Goal: Task Accomplishment & Management: Manage account settings

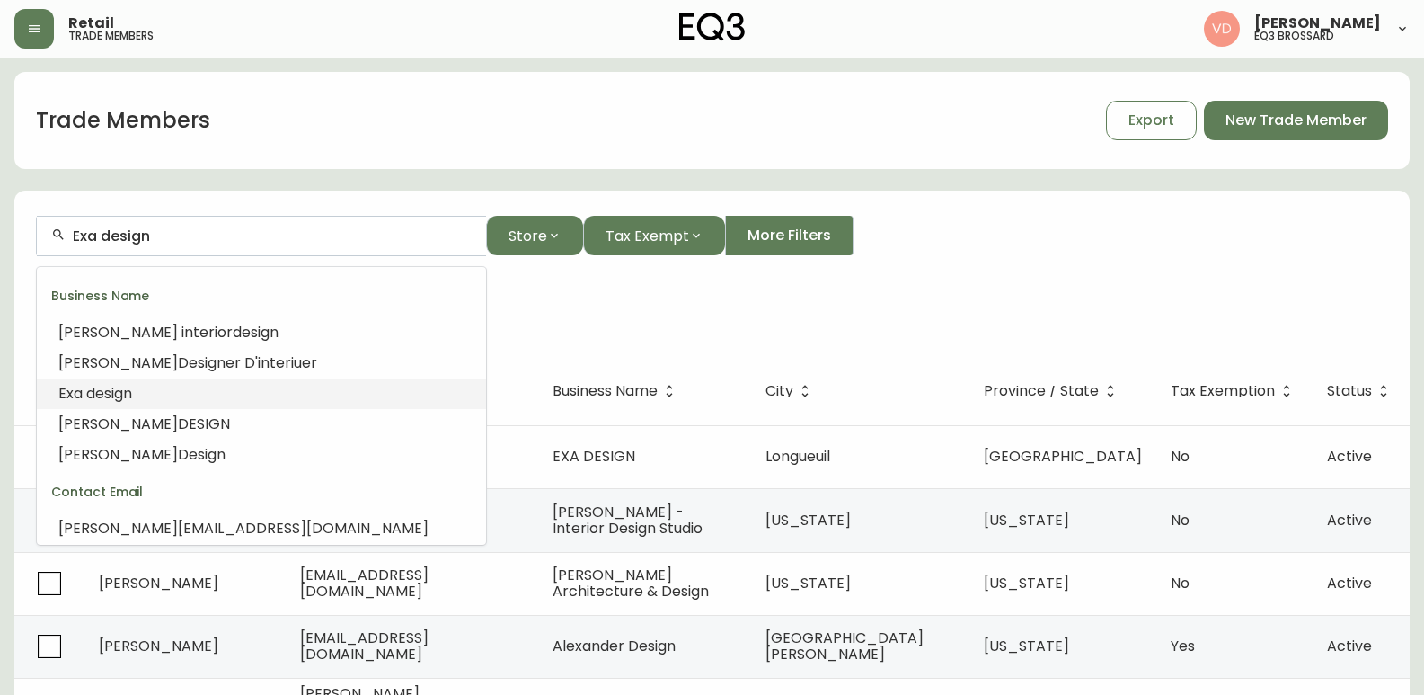
drag, startPoint x: 182, startPoint y: 230, endPoint x: 0, endPoint y: 243, distance: 182.9
click at [0, 243] on main "Trade Members Export New Trade Member Exa design Store Tax Exempt More Filters …" at bounding box center [712, 586] width 1424 height 1057
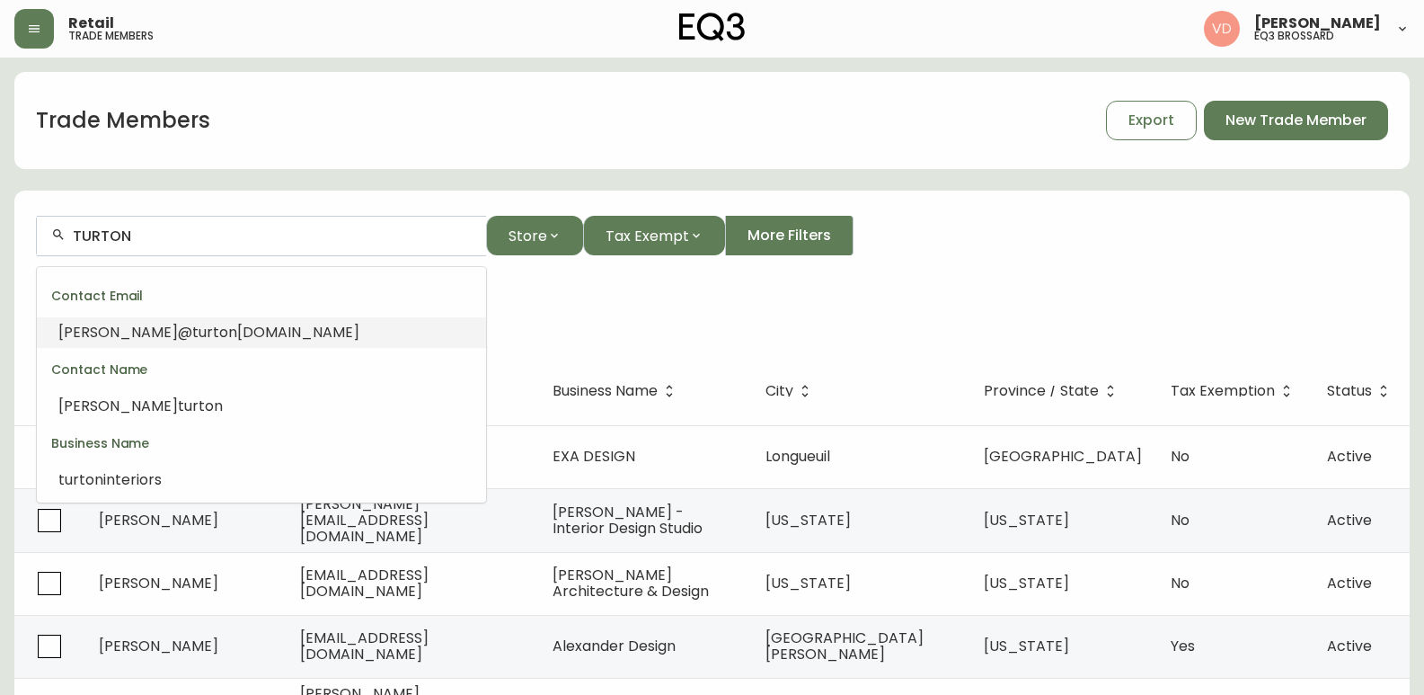
click at [192, 322] on span "turton" at bounding box center [214, 332] width 45 height 21
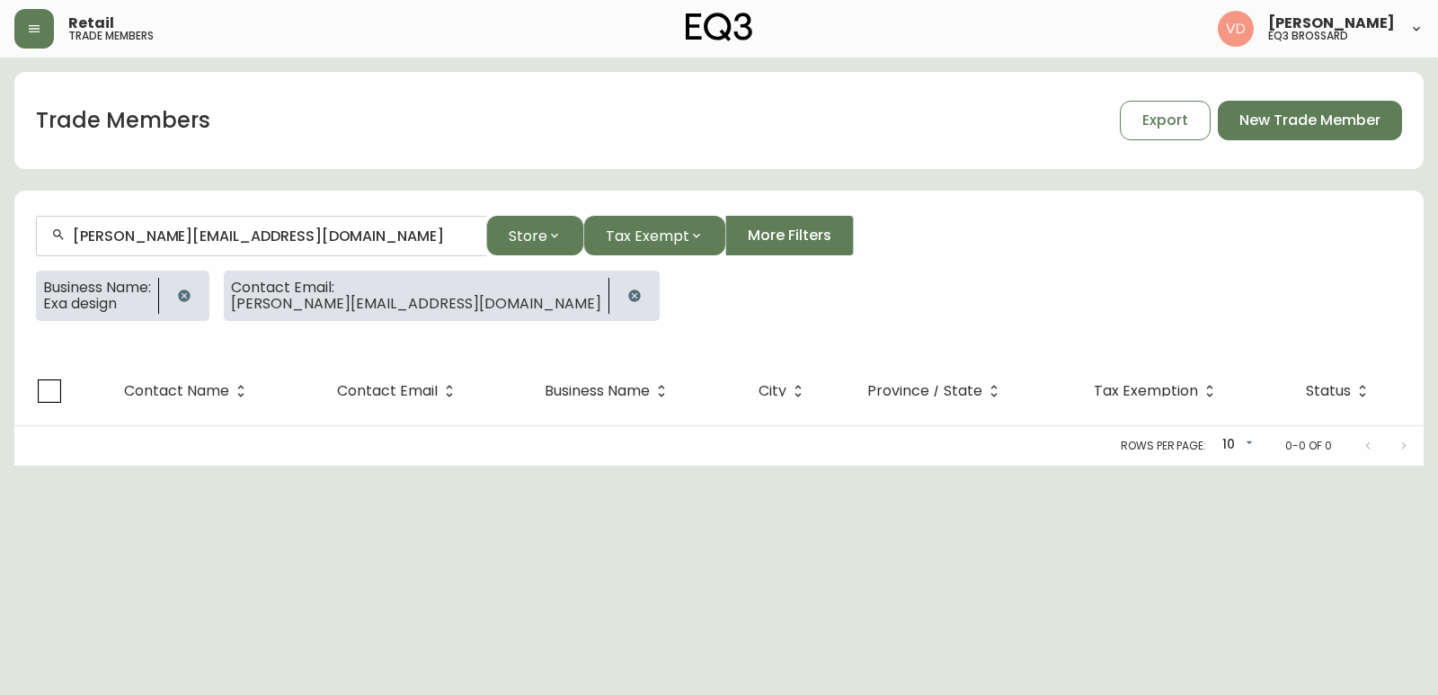
type input "[PERSON_NAME][EMAIL_ADDRESS][DOMAIN_NAME]"
click at [190, 295] on icon "button" at bounding box center [184, 295] width 12 height 12
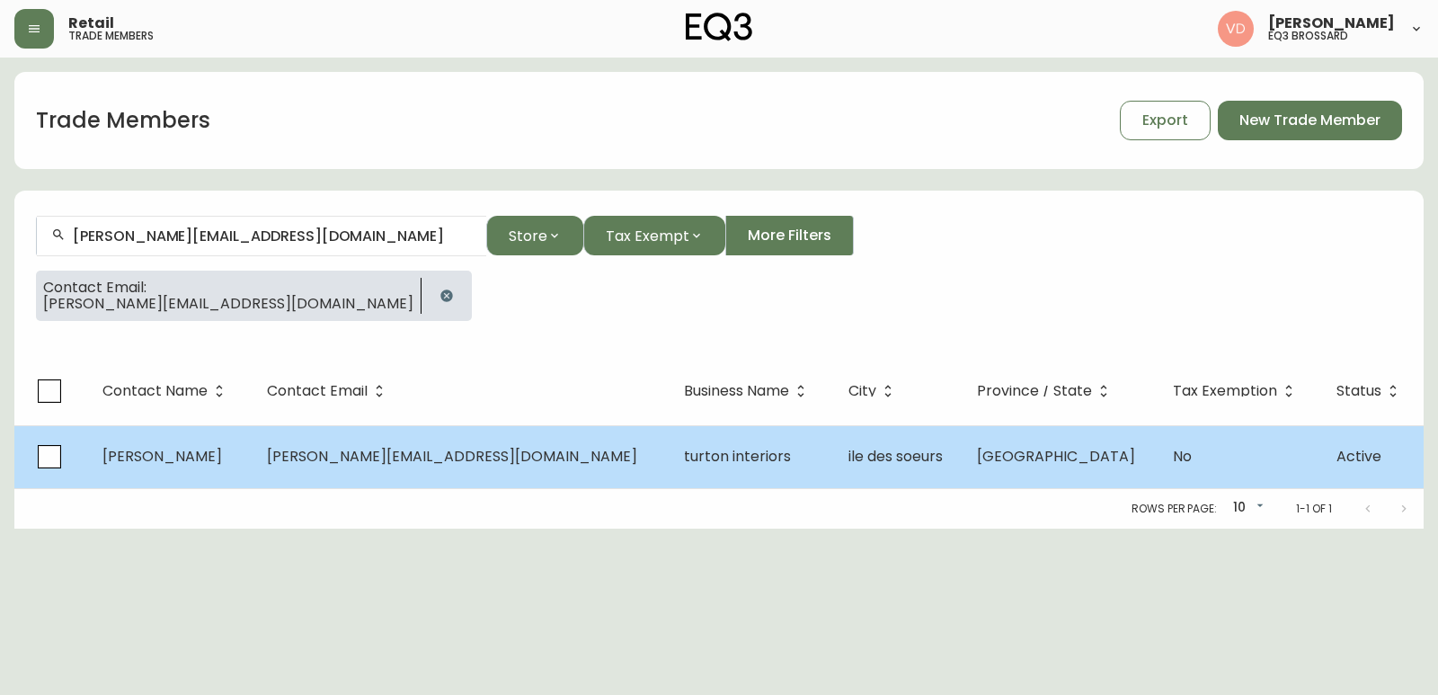
click at [376, 478] on td "[PERSON_NAME][EMAIL_ADDRESS][DOMAIN_NAME]" at bounding box center [461, 456] width 417 height 63
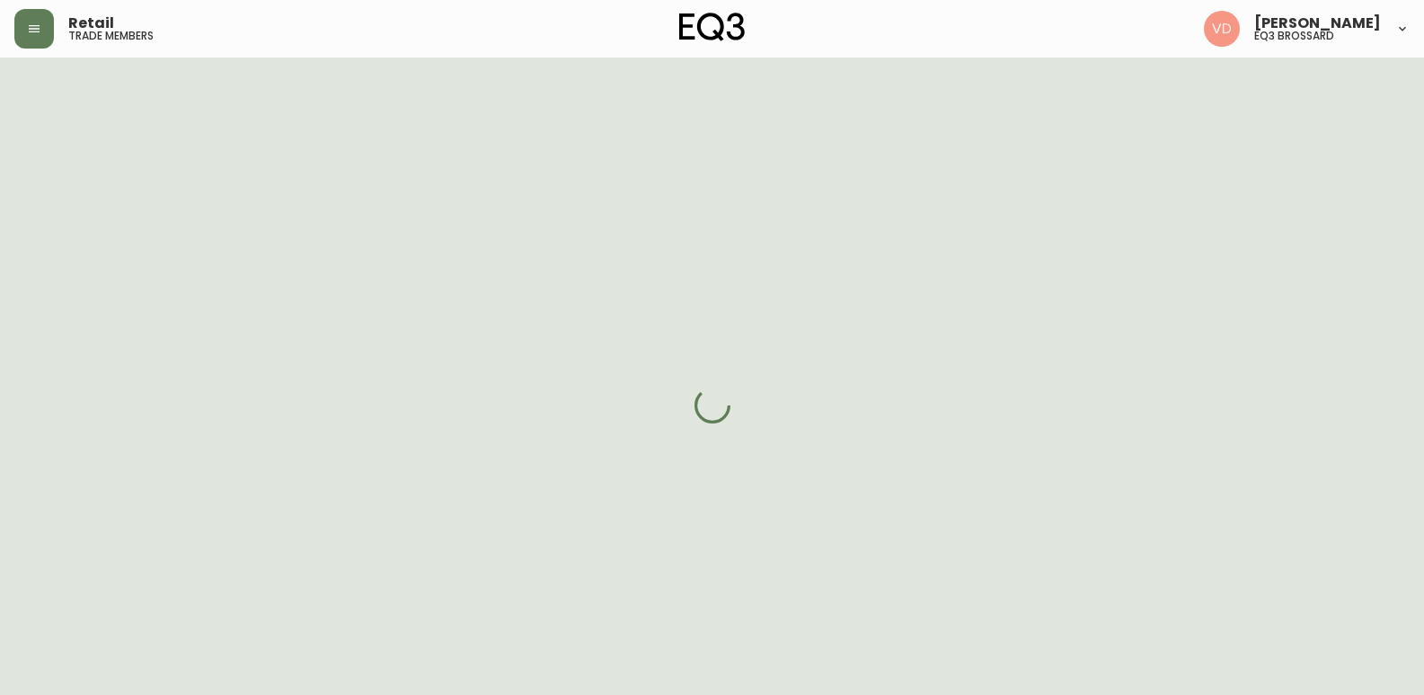
select select "QC"
select select "CA"
select select "CA_FR"
select select "Other"
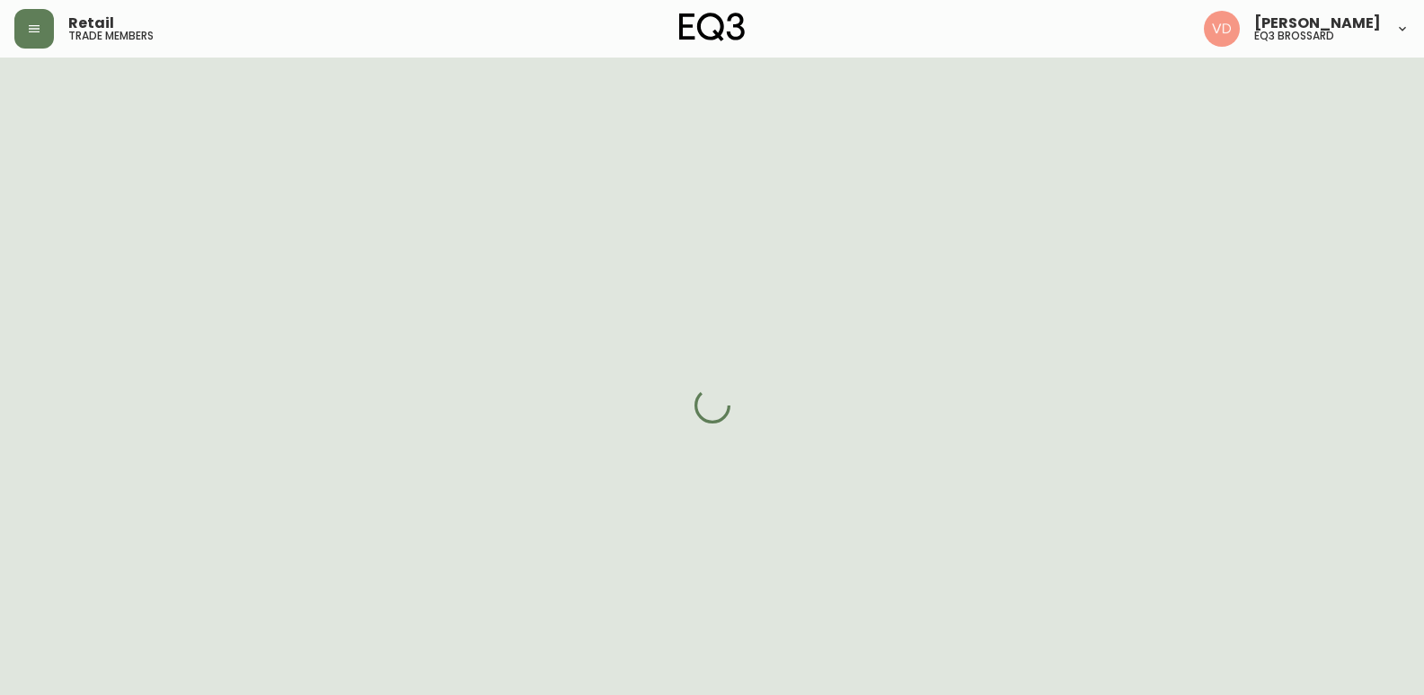
select select "false"
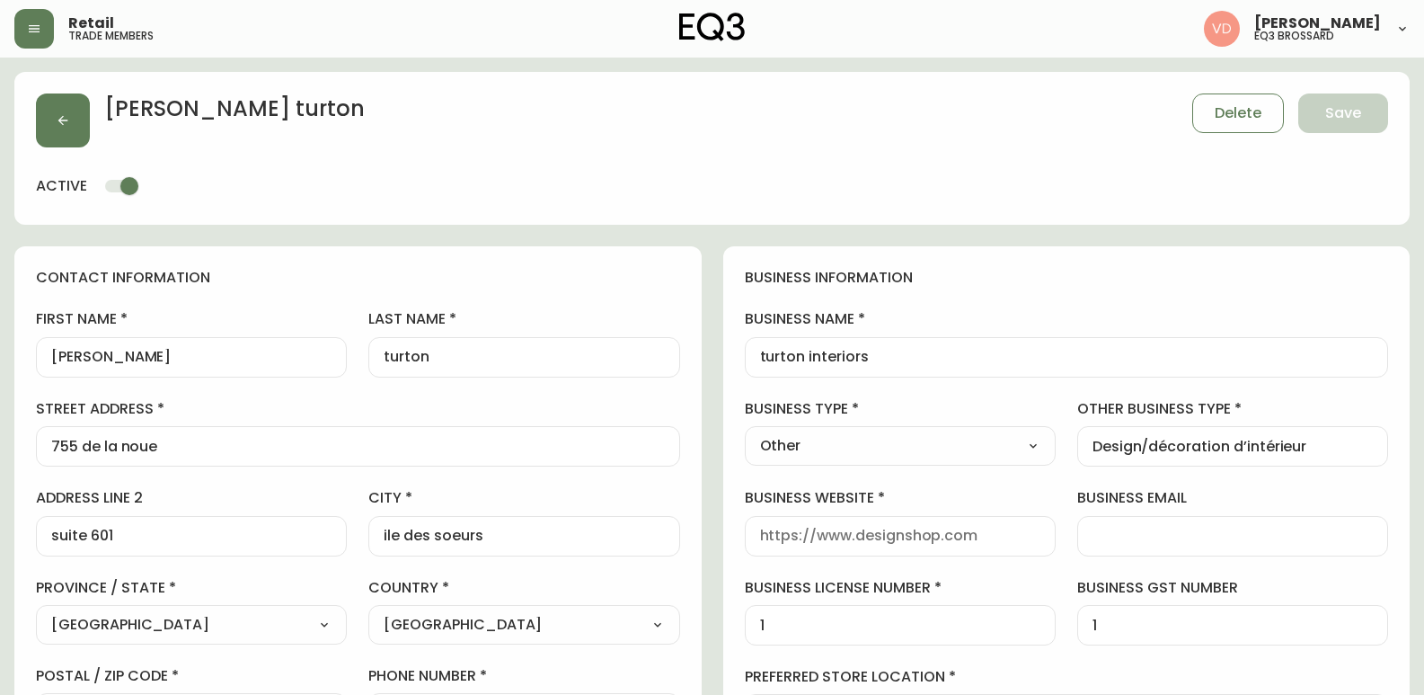
type input "EQ3 Brossard"
select select "cjw10z96u00fa6gs0941re9ze"
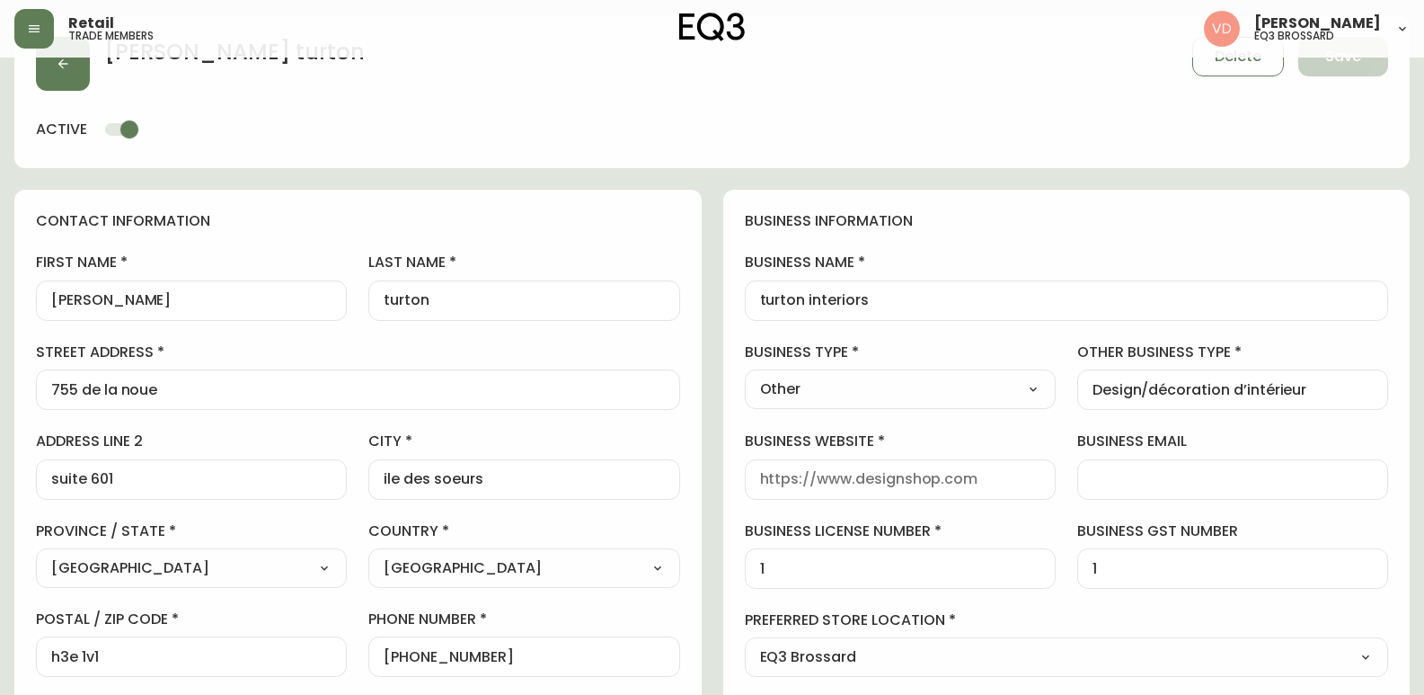
scroll to position [180, 0]
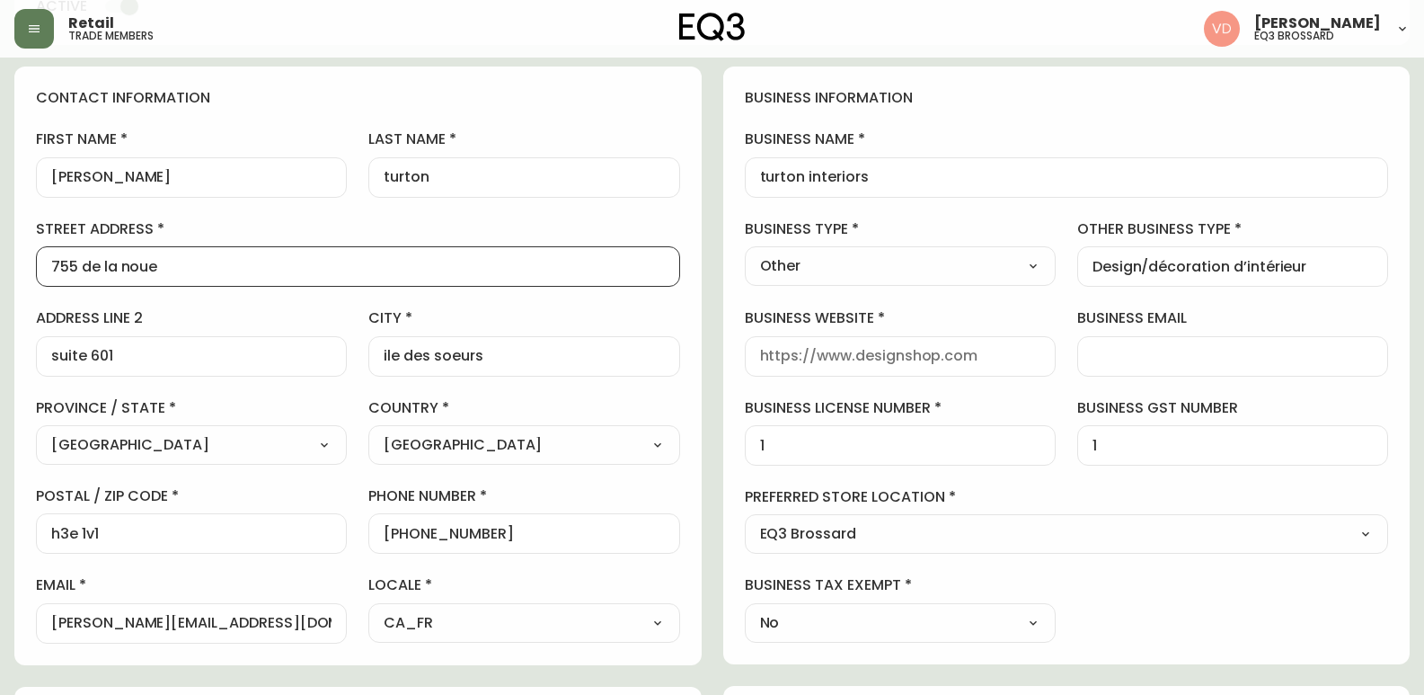
click at [0, 269] on main "[PERSON_NAME] Delete Save active contact information first name [PERSON_NAME] n…" at bounding box center [712, 605] width 1424 height 1454
drag, startPoint x: 246, startPoint y: 262, endPoint x: 0, endPoint y: 293, distance: 248.1
click at [0, 293] on main "[PERSON_NAME] Save active contact information first name [PERSON_NAME] name [PE…" at bounding box center [712, 605] width 1424 height 1454
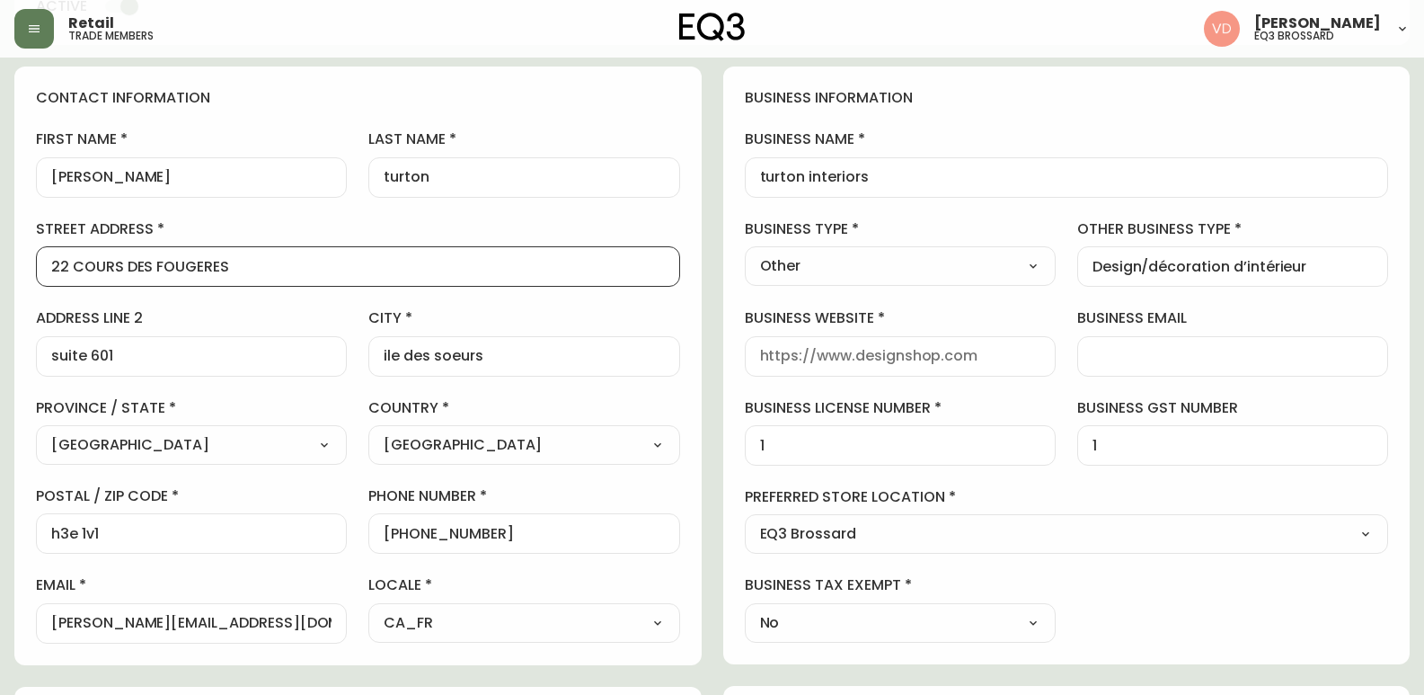
type input "22 COURS DES FOUGERES"
click at [140, 365] on div "suite 601" at bounding box center [191, 356] width 311 height 40
type input "s"
click at [606, 341] on div "ile des soeurs" at bounding box center [523, 356] width 311 height 40
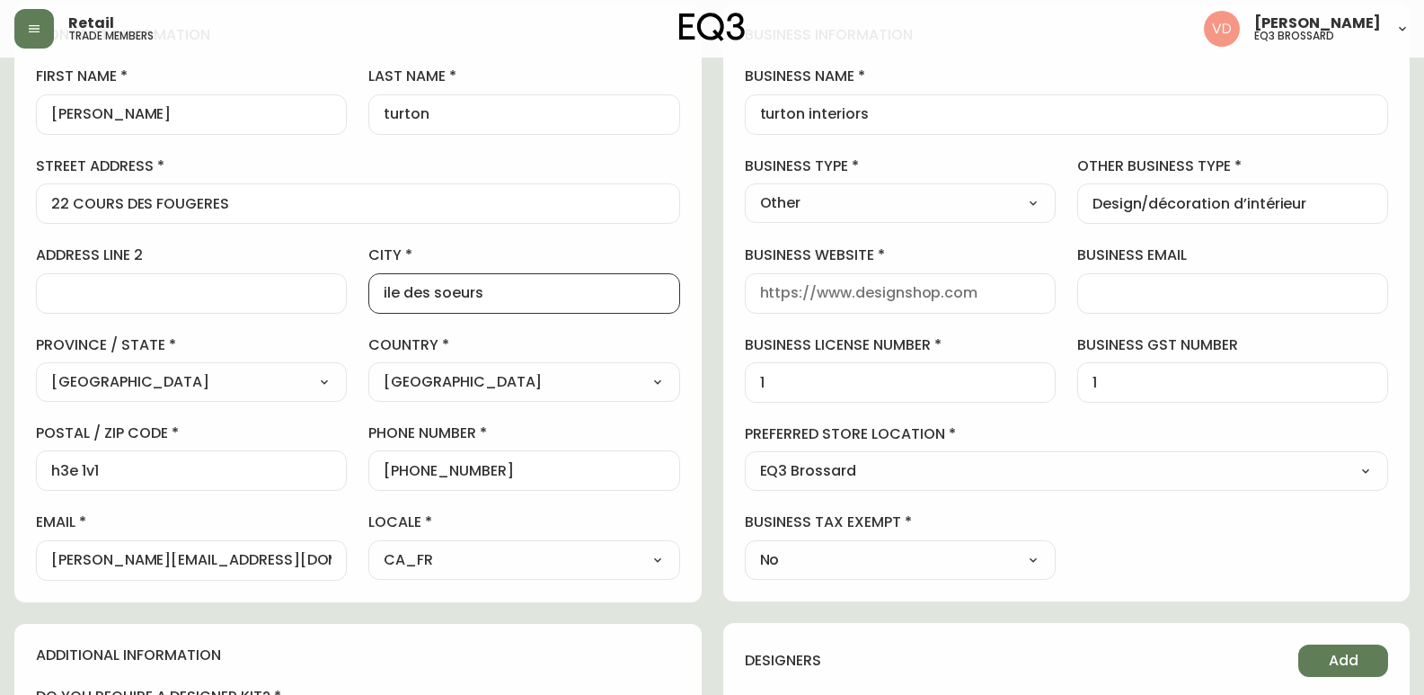
scroll to position [270, 0]
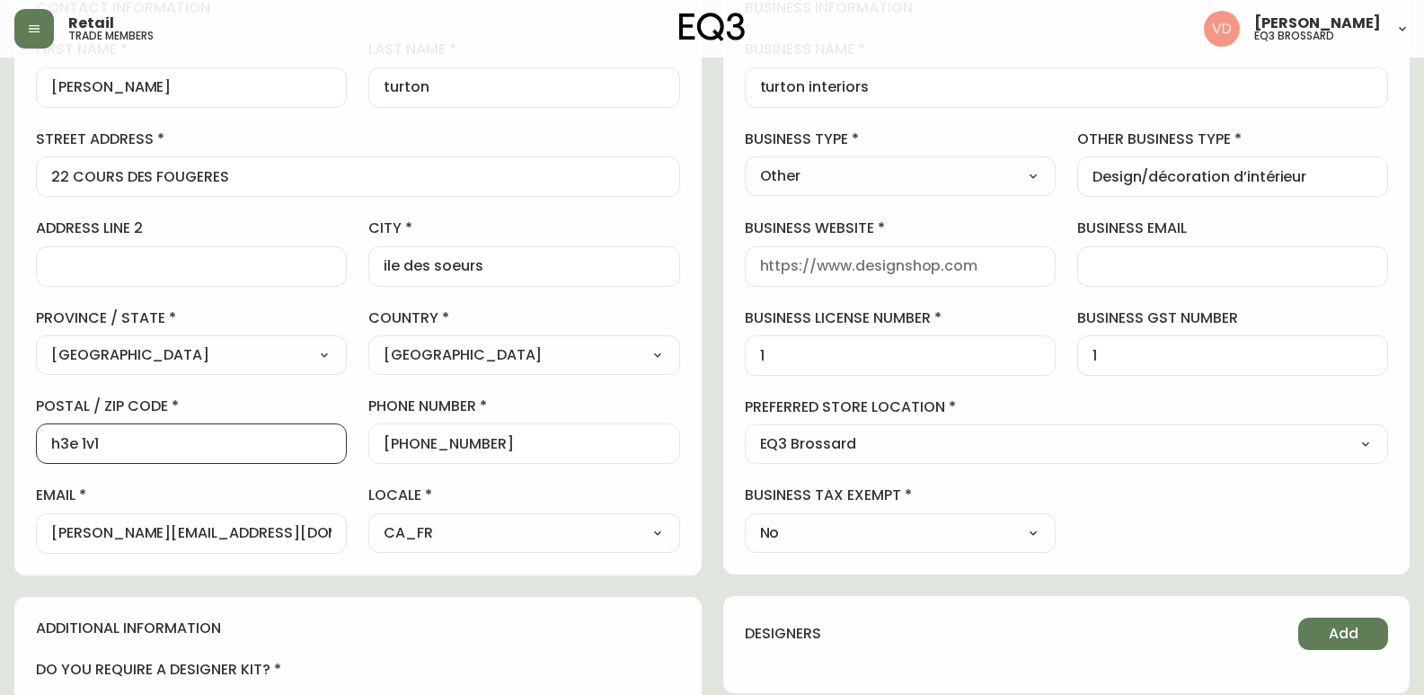
drag, startPoint x: 164, startPoint y: 448, endPoint x: 0, endPoint y: 473, distance: 165.5
click at [0, 473] on main "[PERSON_NAME] Delete Save active contact information first name [PERSON_NAME] n…" at bounding box center [712, 515] width 1424 height 1454
type input "H3E 1X6"
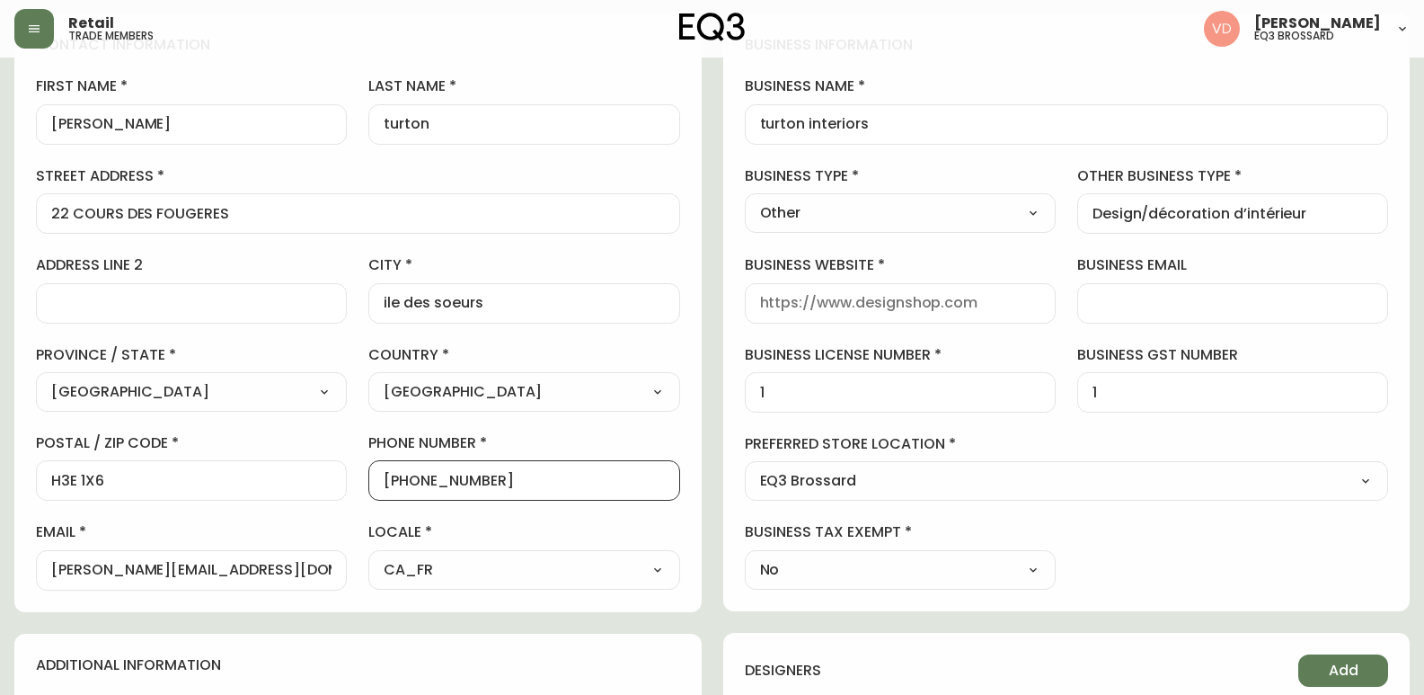
scroll to position [8, 0]
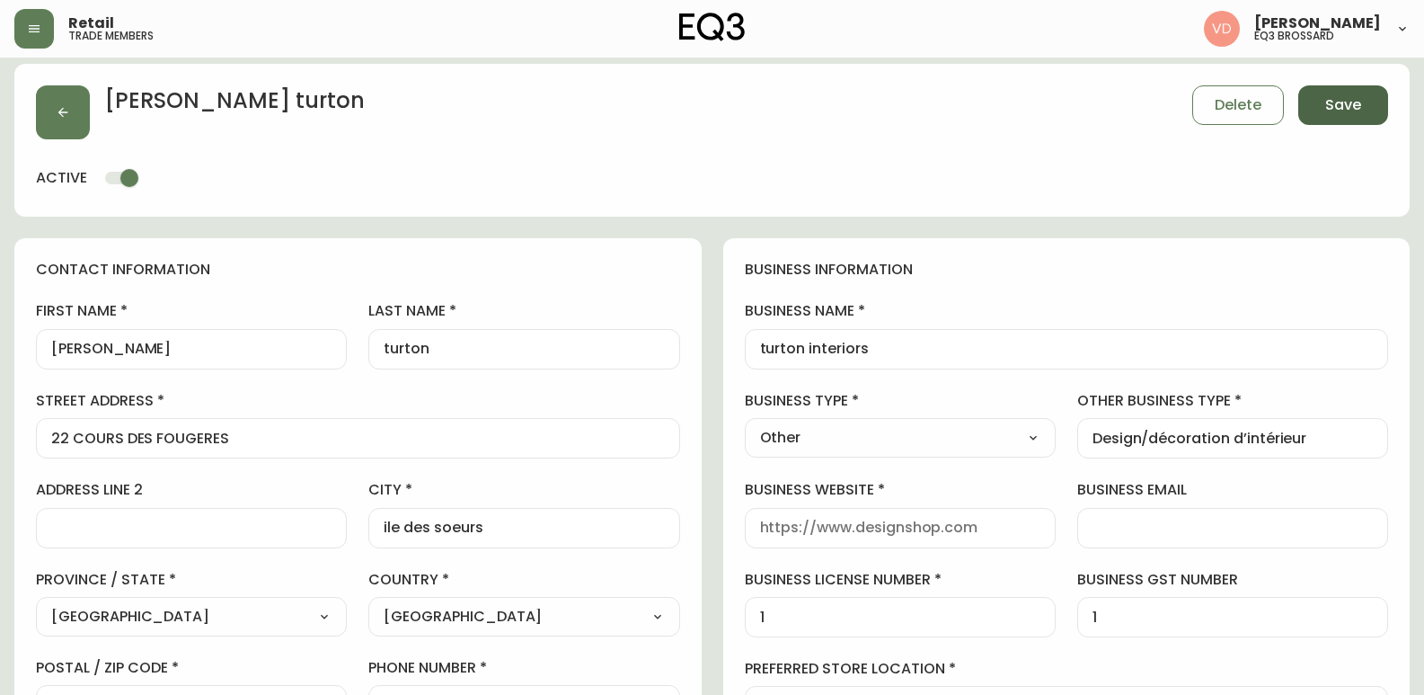
click at [1352, 97] on span "Save" at bounding box center [1343, 105] width 36 height 20
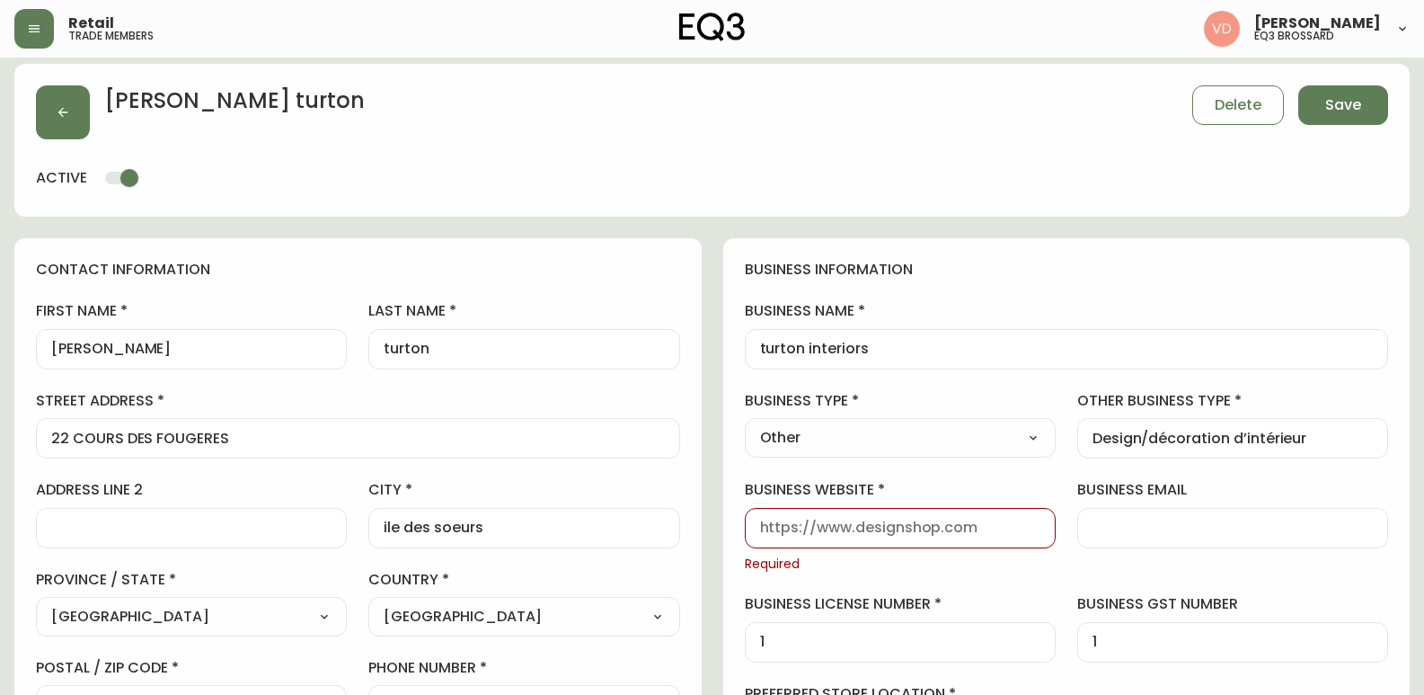
click at [868, 523] on input "business website" at bounding box center [900, 527] width 280 height 17
type input "NA"
click at [1339, 108] on span "Save" at bounding box center [1343, 105] width 36 height 20
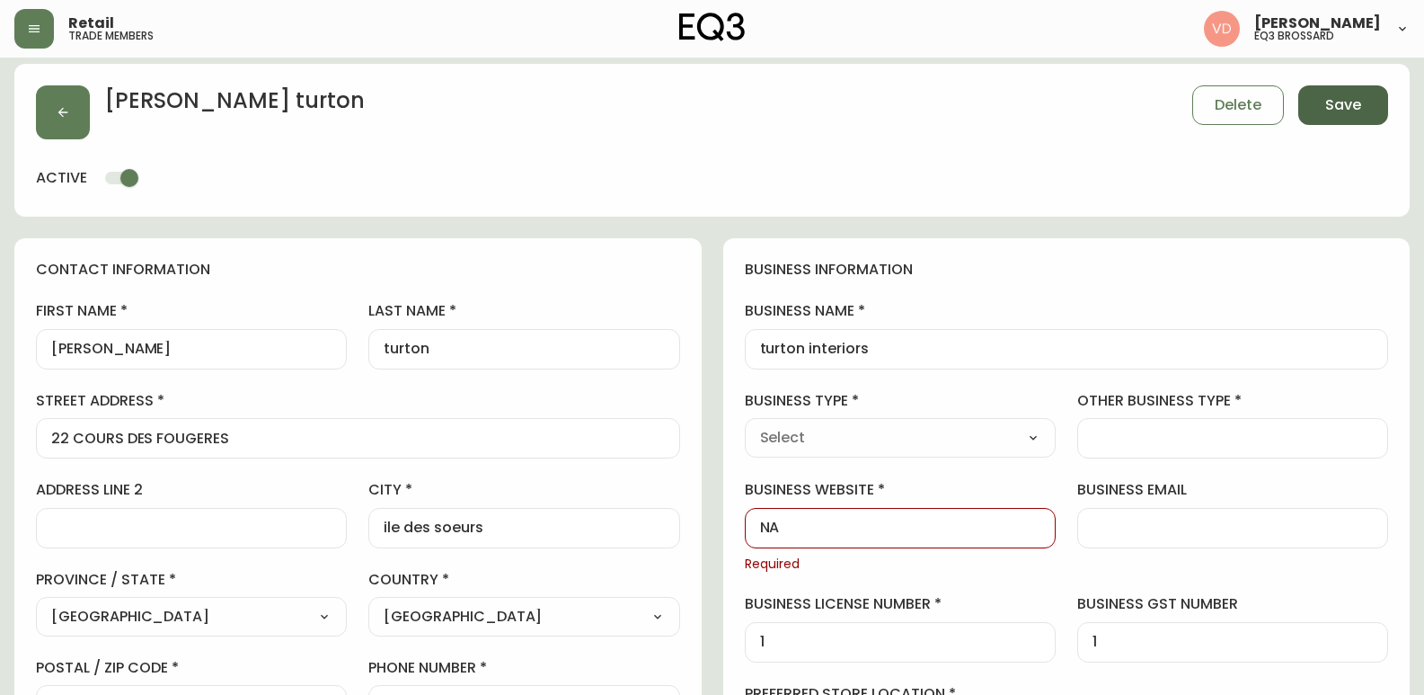
select select
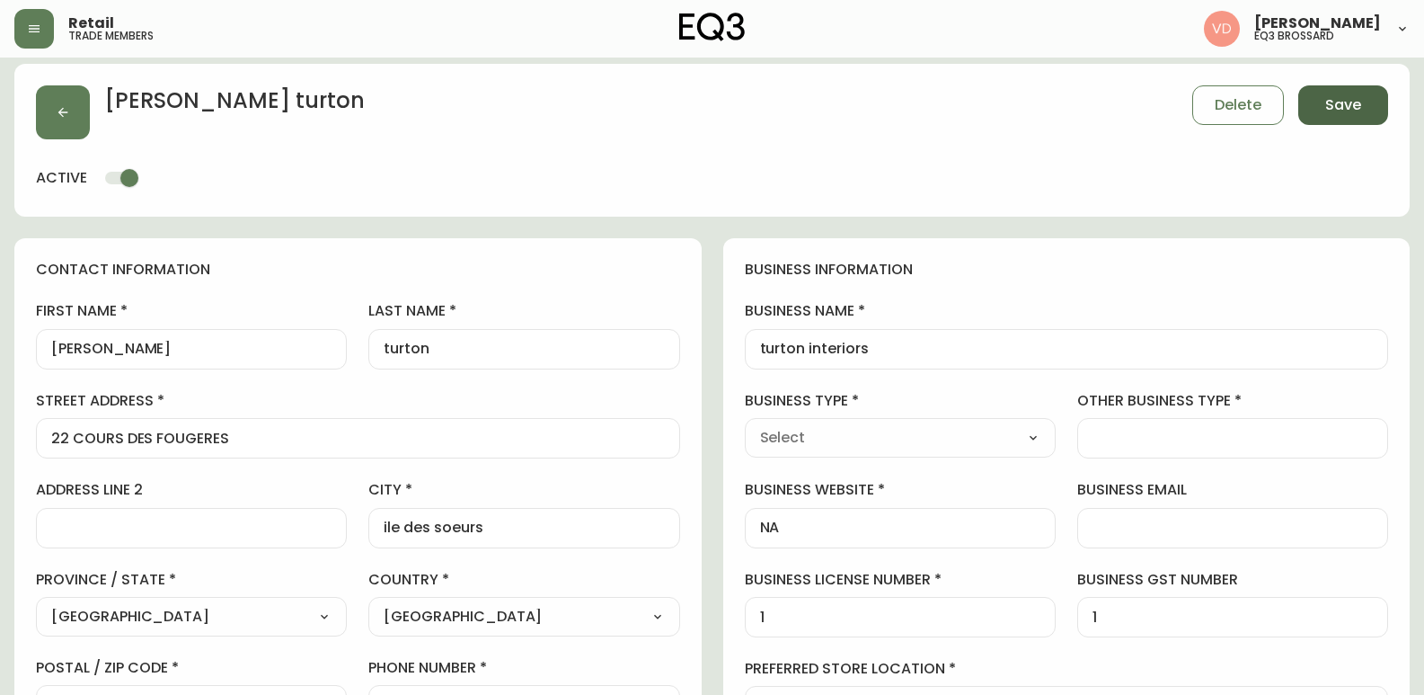
type input "Other"
select select "Other"
type input "Other"
select select "Other"
type input "Design/décoration d’intérieur"
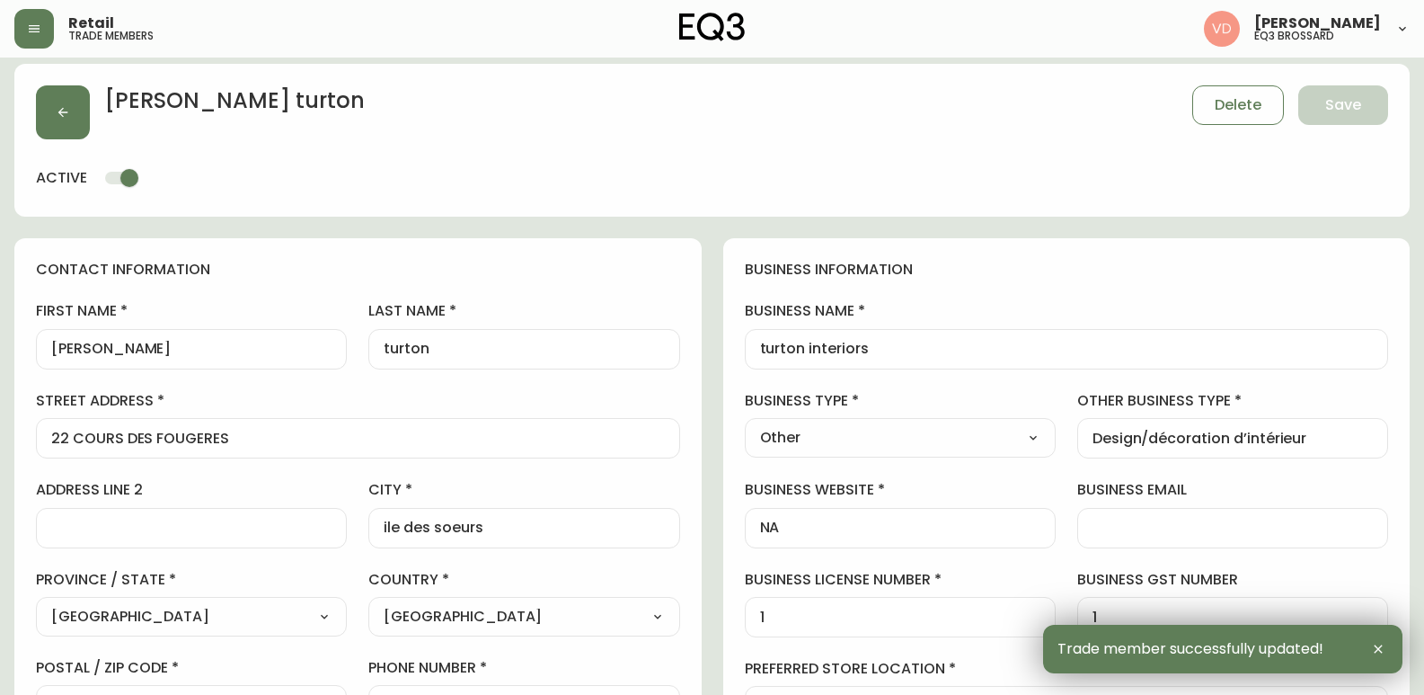
click at [1320, 199] on div "[PERSON_NAME] Delete Save active" at bounding box center [712, 140] width 1396 height 153
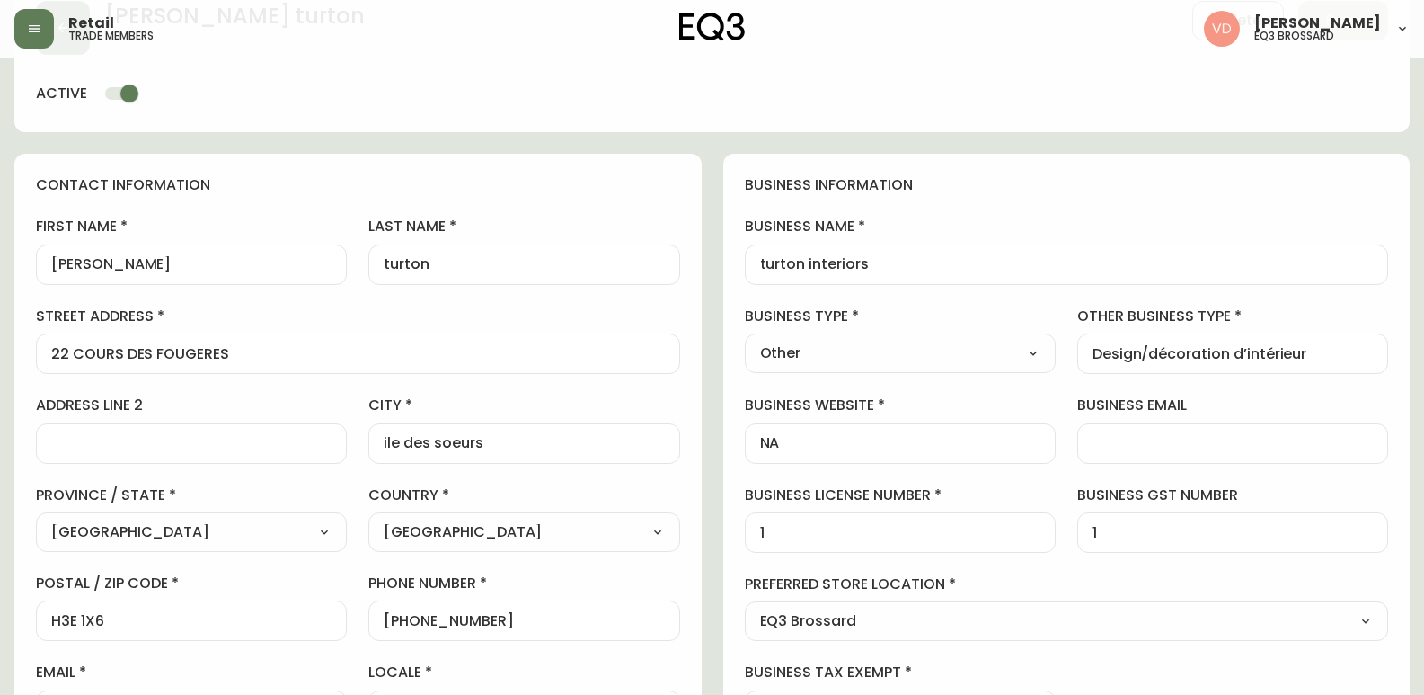
scroll to position [278, 0]
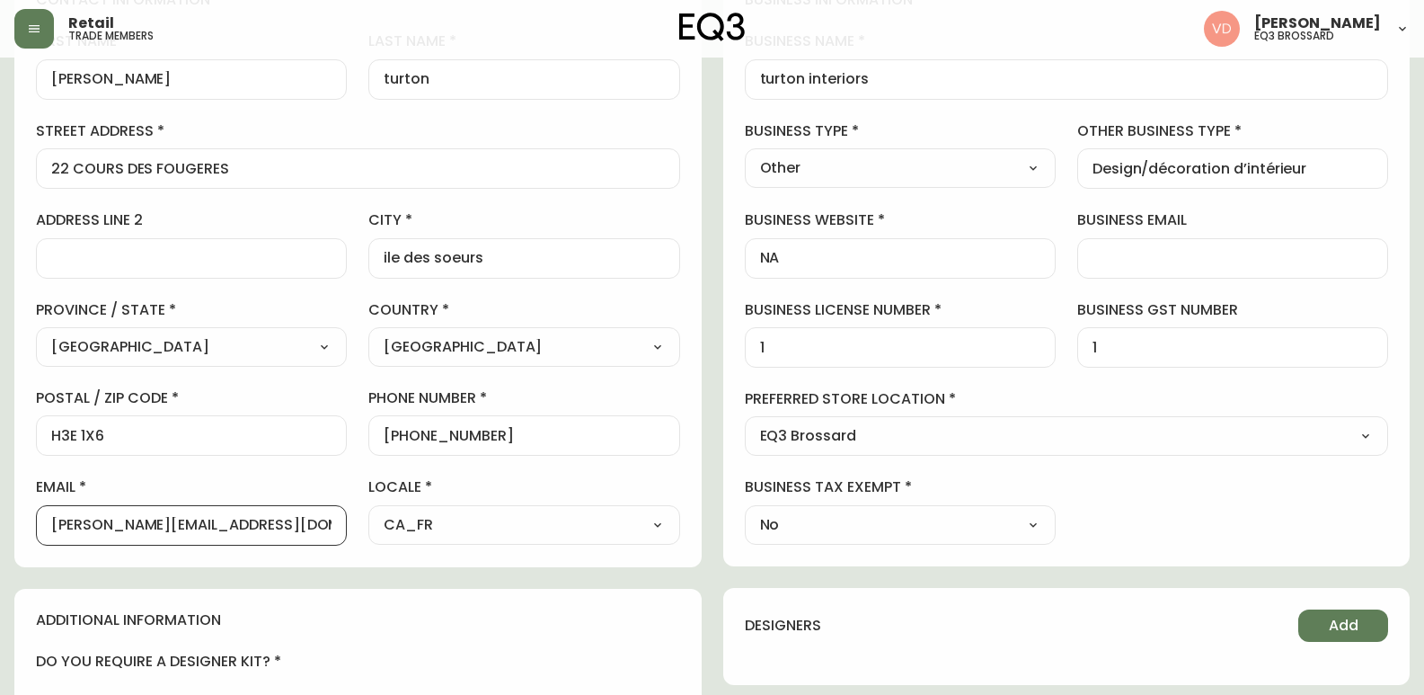
drag, startPoint x: 285, startPoint y: 523, endPoint x: 0, endPoint y: 504, distance: 285.5
click at [0, 504] on main "[PERSON_NAME] Save active contact information first name [PERSON_NAME] name [PE…" at bounding box center [712, 507] width 1424 height 1454
